Goal: Information Seeking & Learning: Learn about a topic

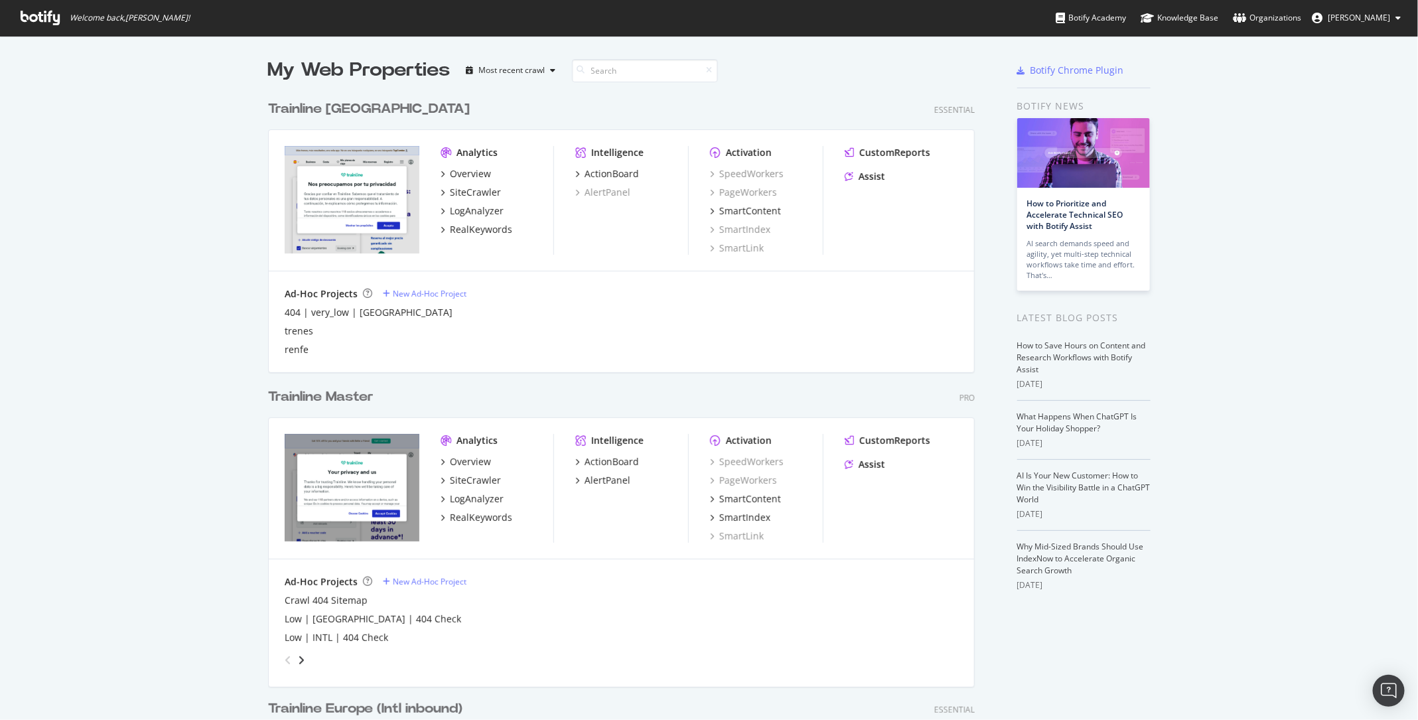
scroll to position [233, 0]
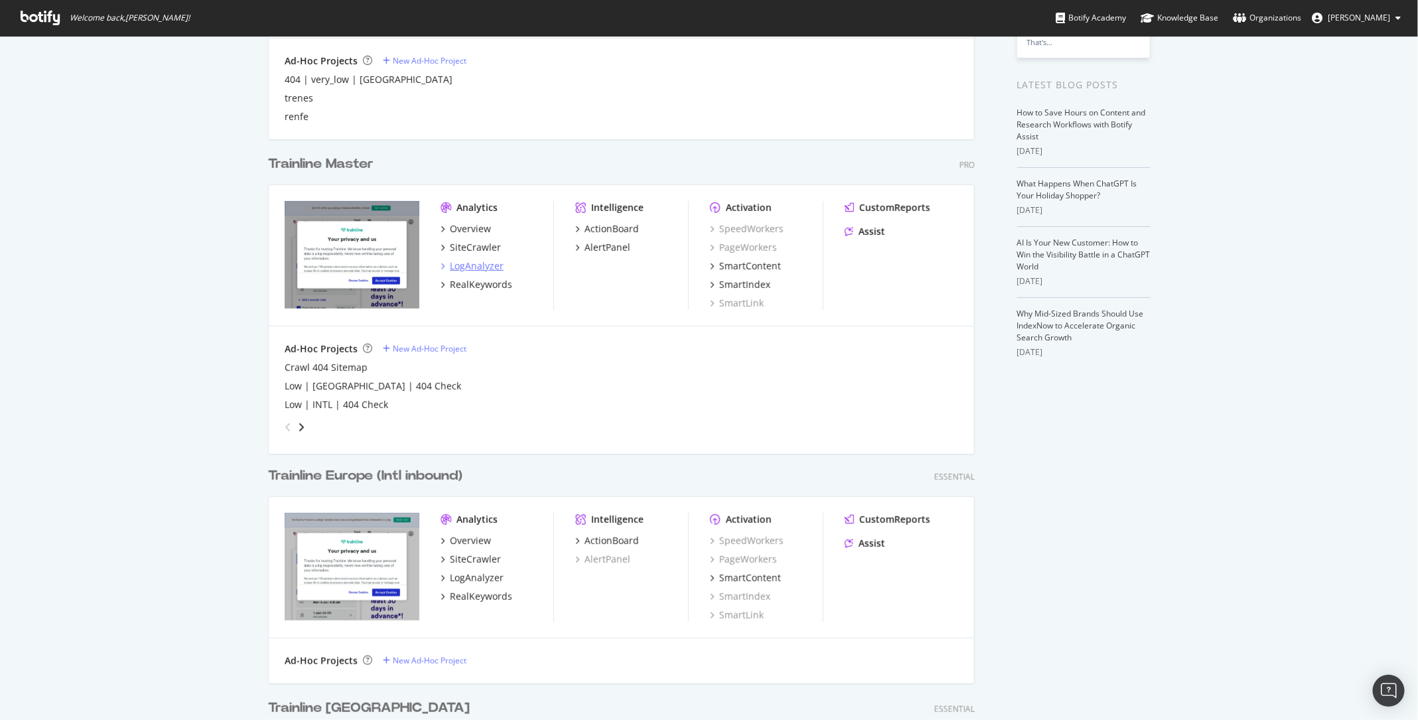
click at [483, 261] on div "LogAnalyzer" at bounding box center [477, 266] width 54 height 13
